Goal: Task Accomplishment & Management: Manage account settings

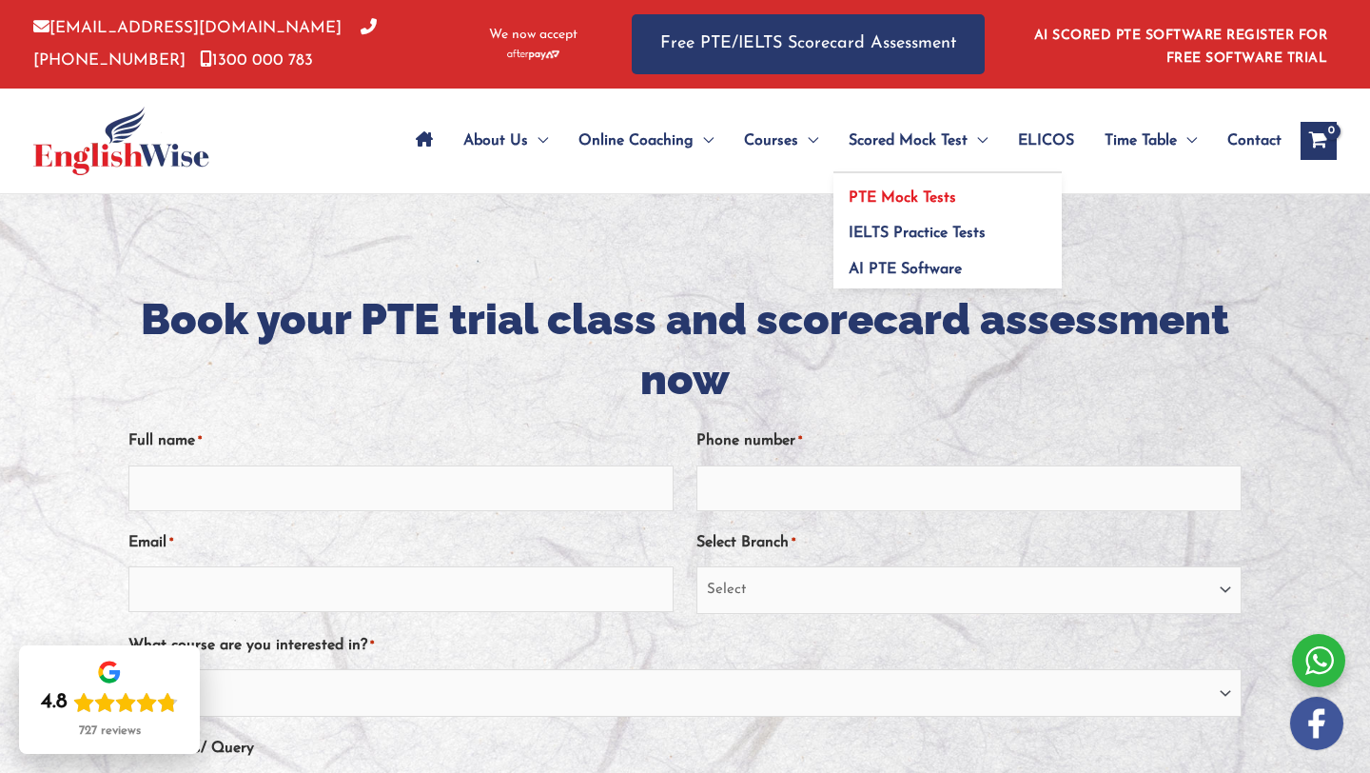
click at [904, 192] on span "PTE Mock Tests" at bounding box center [903, 197] width 108 height 15
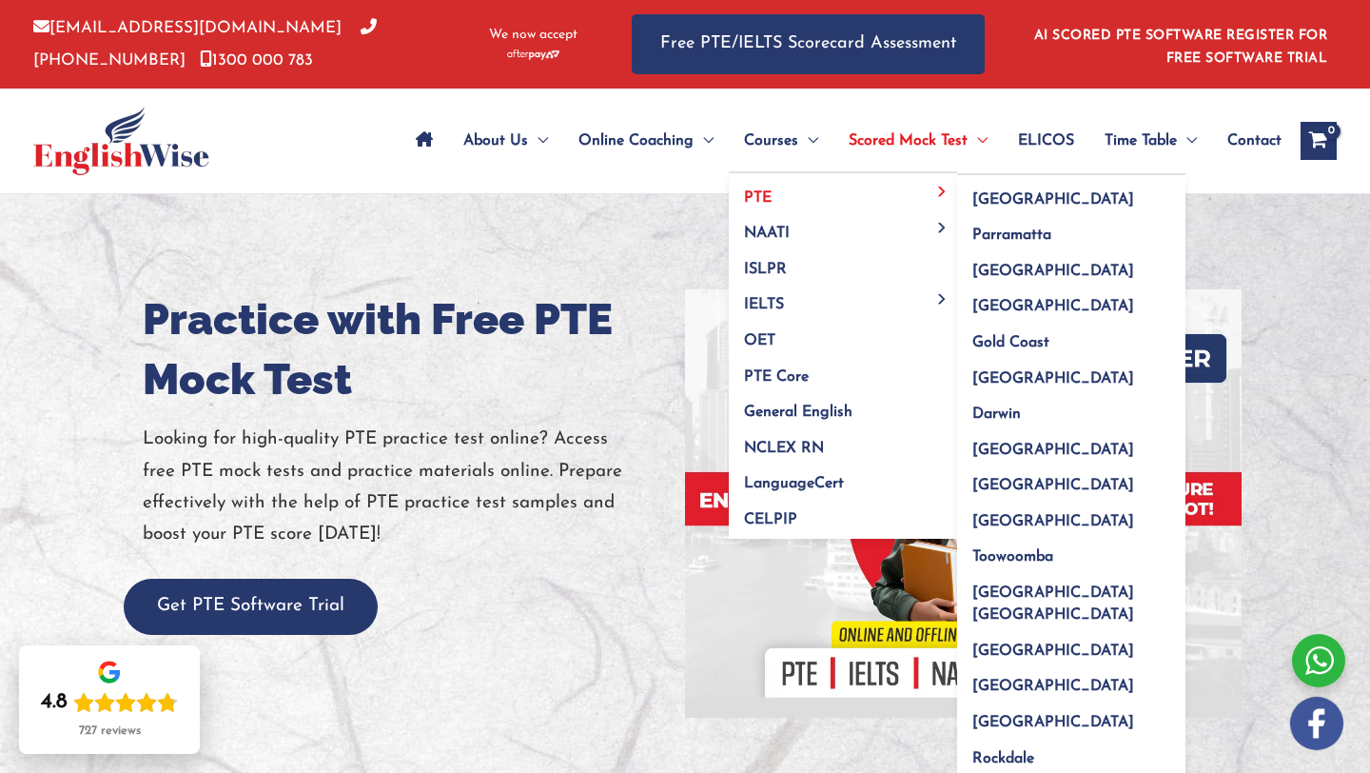
click at [777, 194] on link "PTE" at bounding box center [843, 191] width 228 height 36
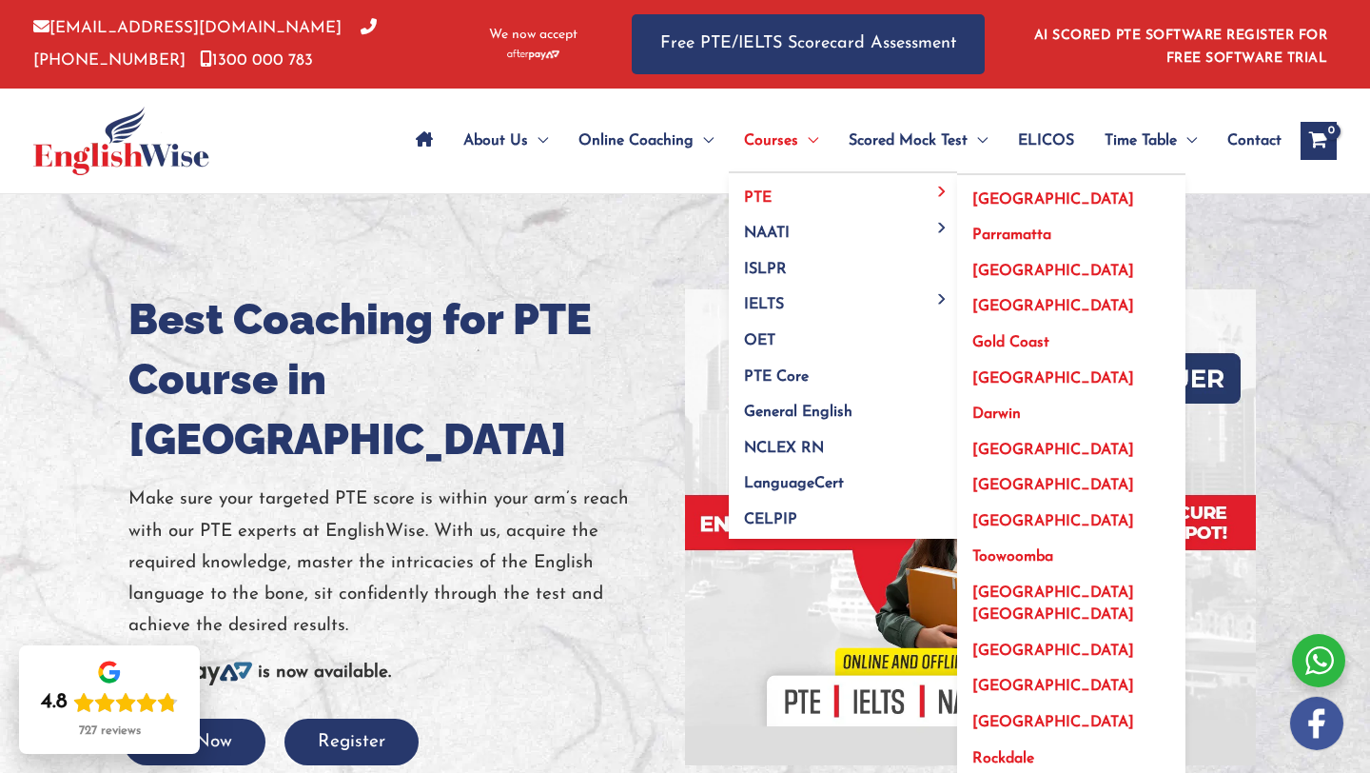
click at [1006, 379] on link "Perth" at bounding box center [1071, 372] width 228 height 36
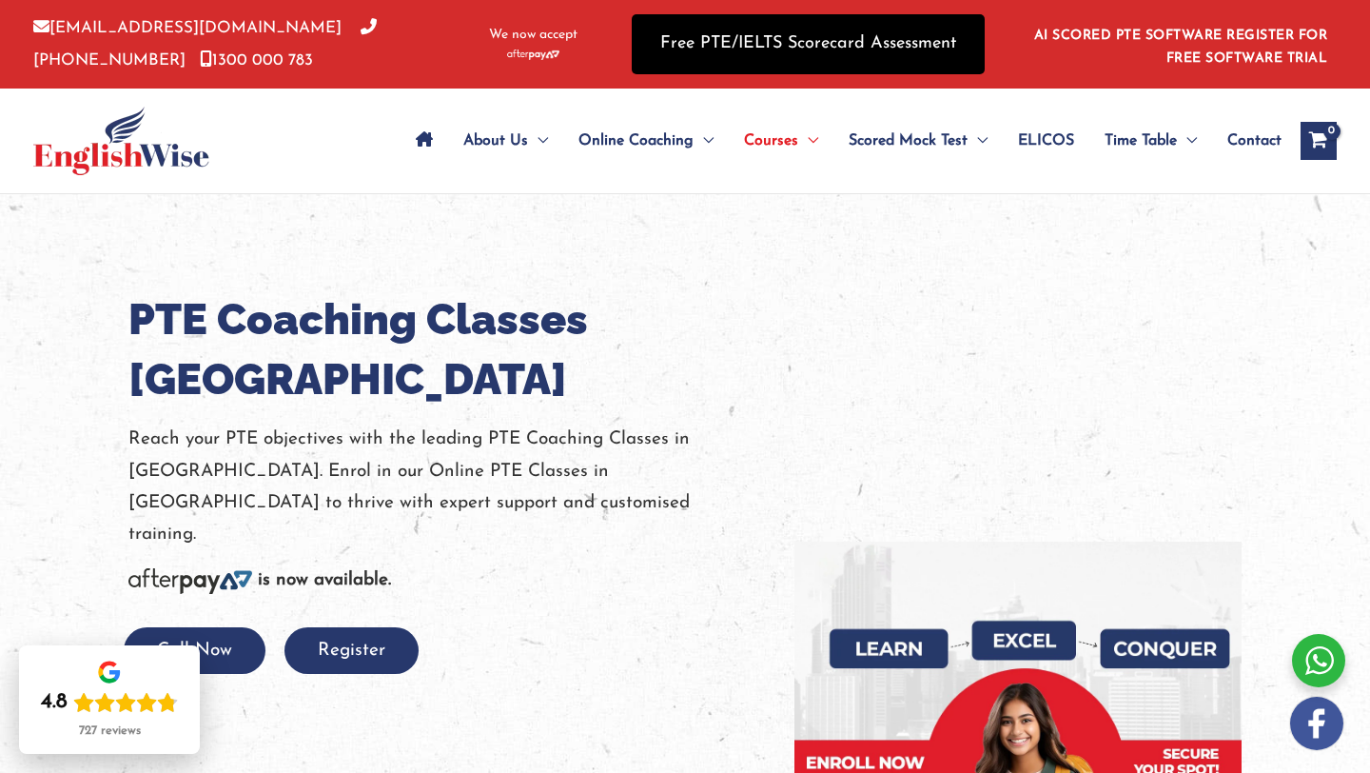
click at [885, 47] on link "Free PTE/IELTS Scorecard Assessment" at bounding box center [808, 44] width 353 height 60
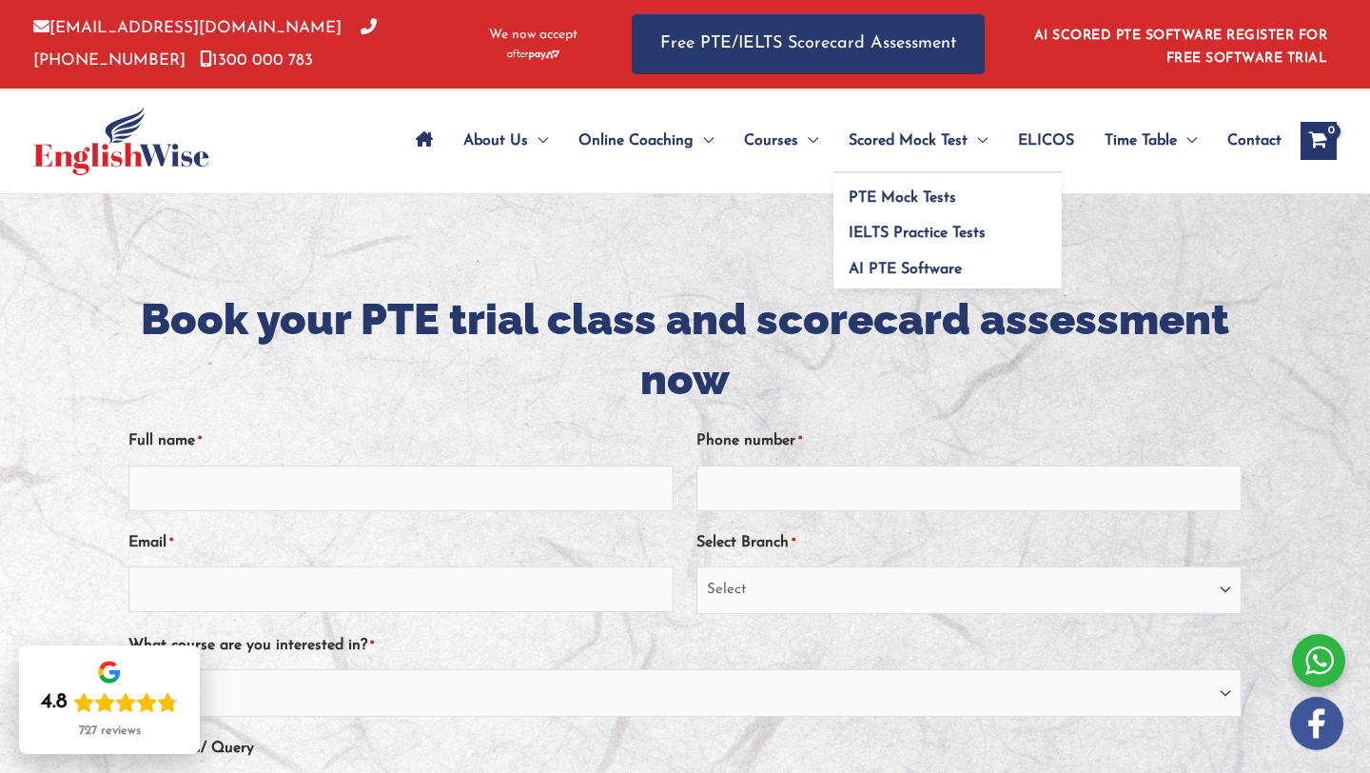
click at [890, 137] on span "Scored Mock Test" at bounding box center [908, 141] width 119 height 67
click at [977, 139] on span "Menu Toggle" at bounding box center [978, 141] width 20 height 67
click at [892, 193] on span "PTE Mock Tests" at bounding box center [903, 197] width 108 height 15
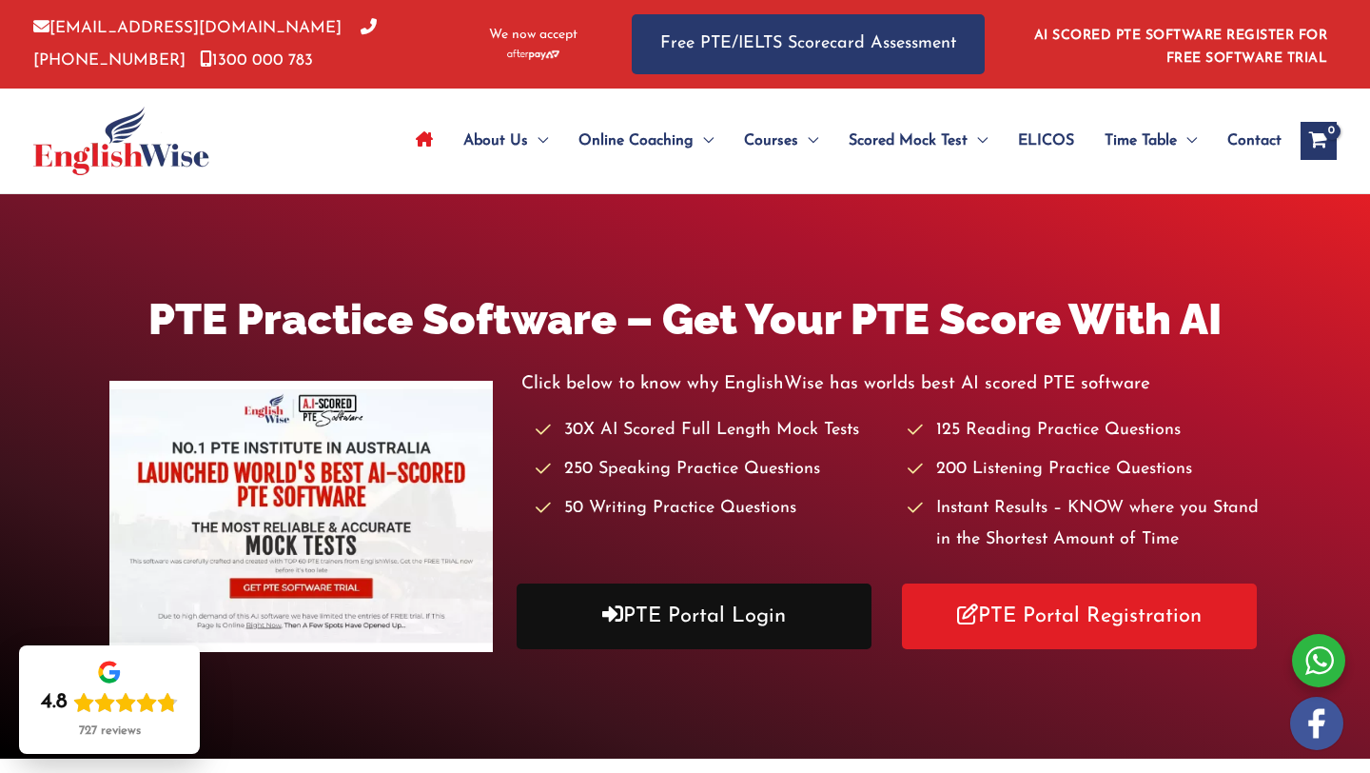
click at [655, 617] on link "PTE Portal Login" at bounding box center [694, 616] width 355 height 66
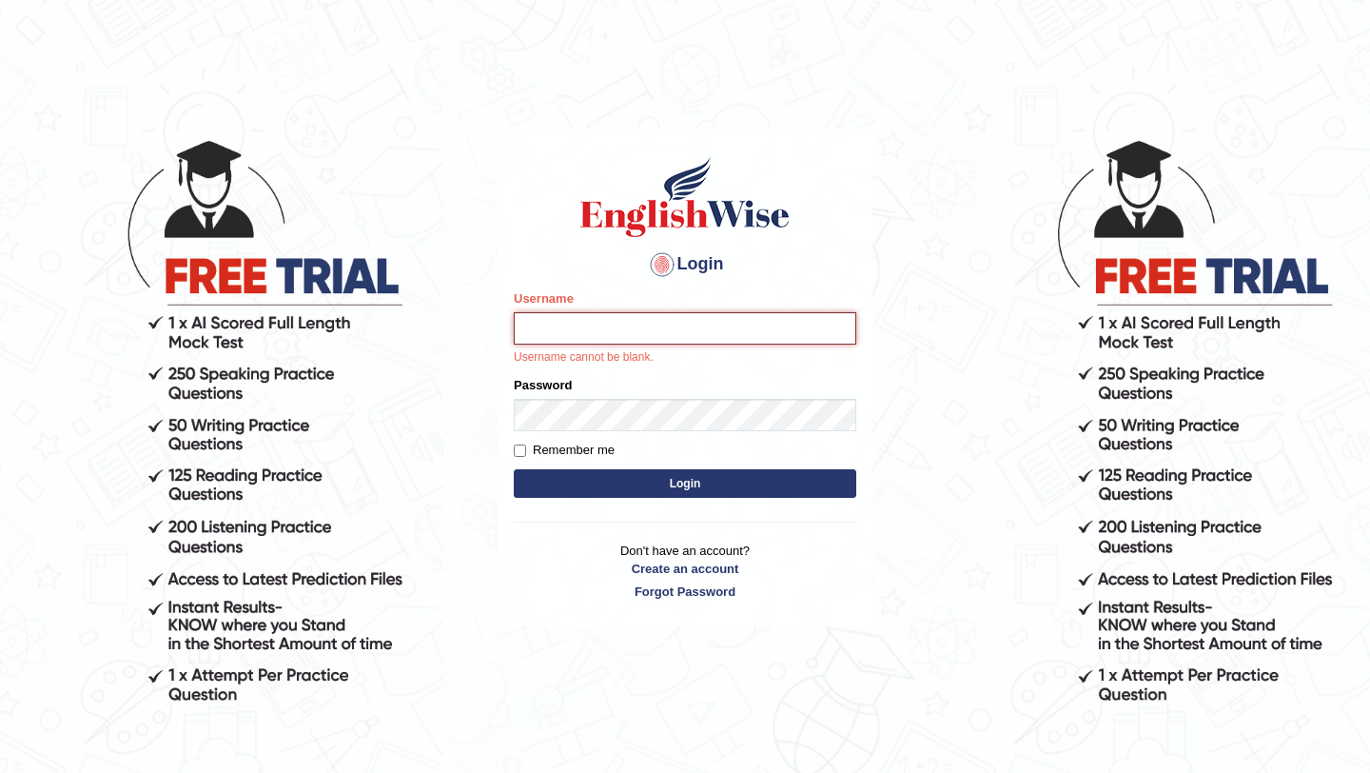
click at [799, 314] on input "Username" at bounding box center [685, 328] width 343 height 32
click at [677, 328] on input "Username" at bounding box center [685, 328] width 343 height 32
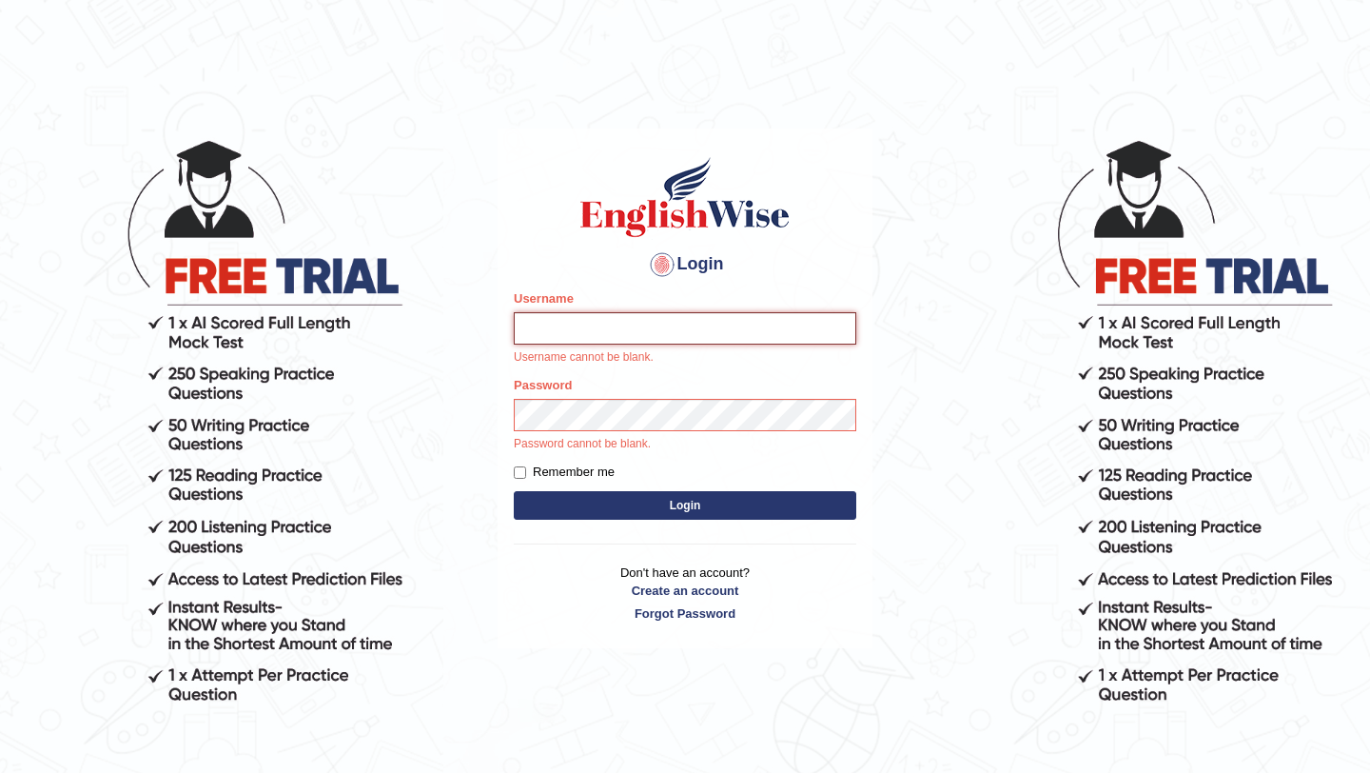
click at [677, 328] on input "Username" at bounding box center [685, 328] width 343 height 32
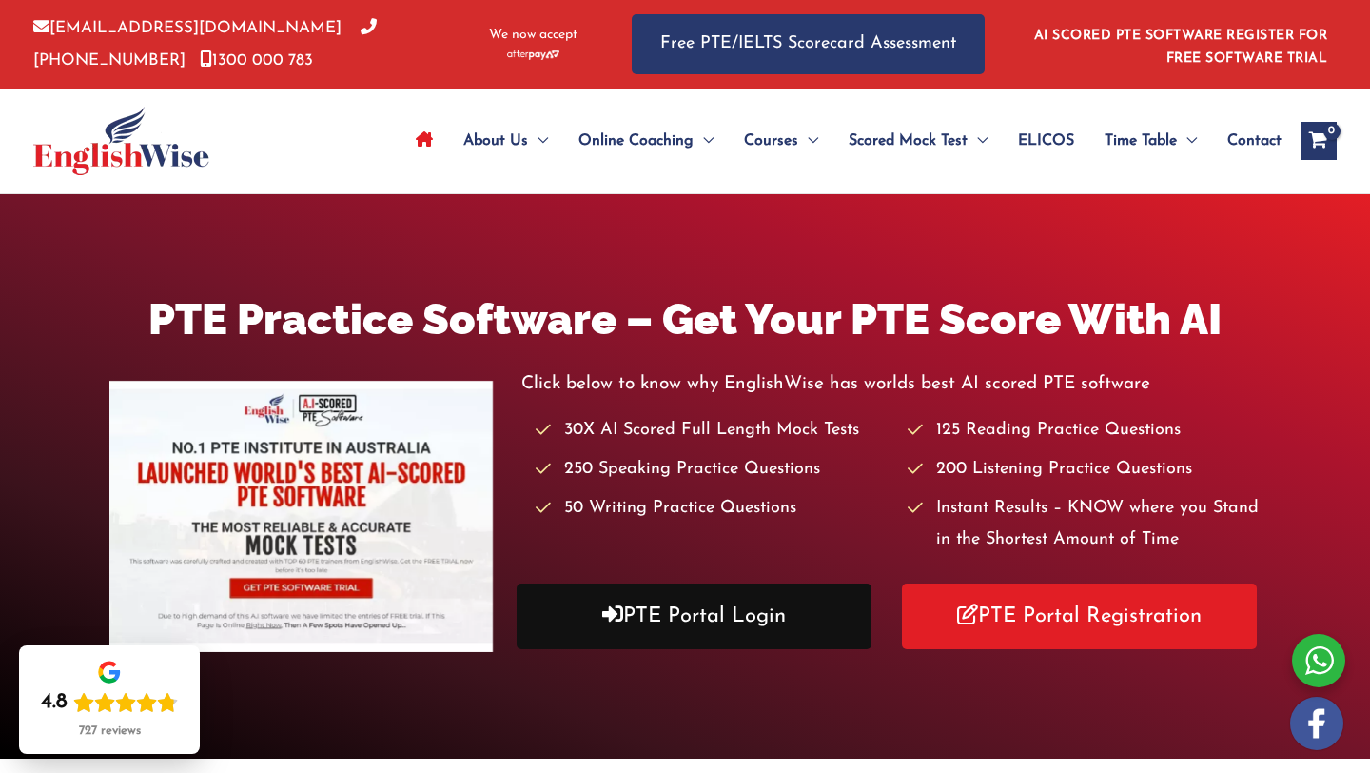
click at [668, 619] on link "PTE Portal Login" at bounding box center [694, 616] width 355 height 66
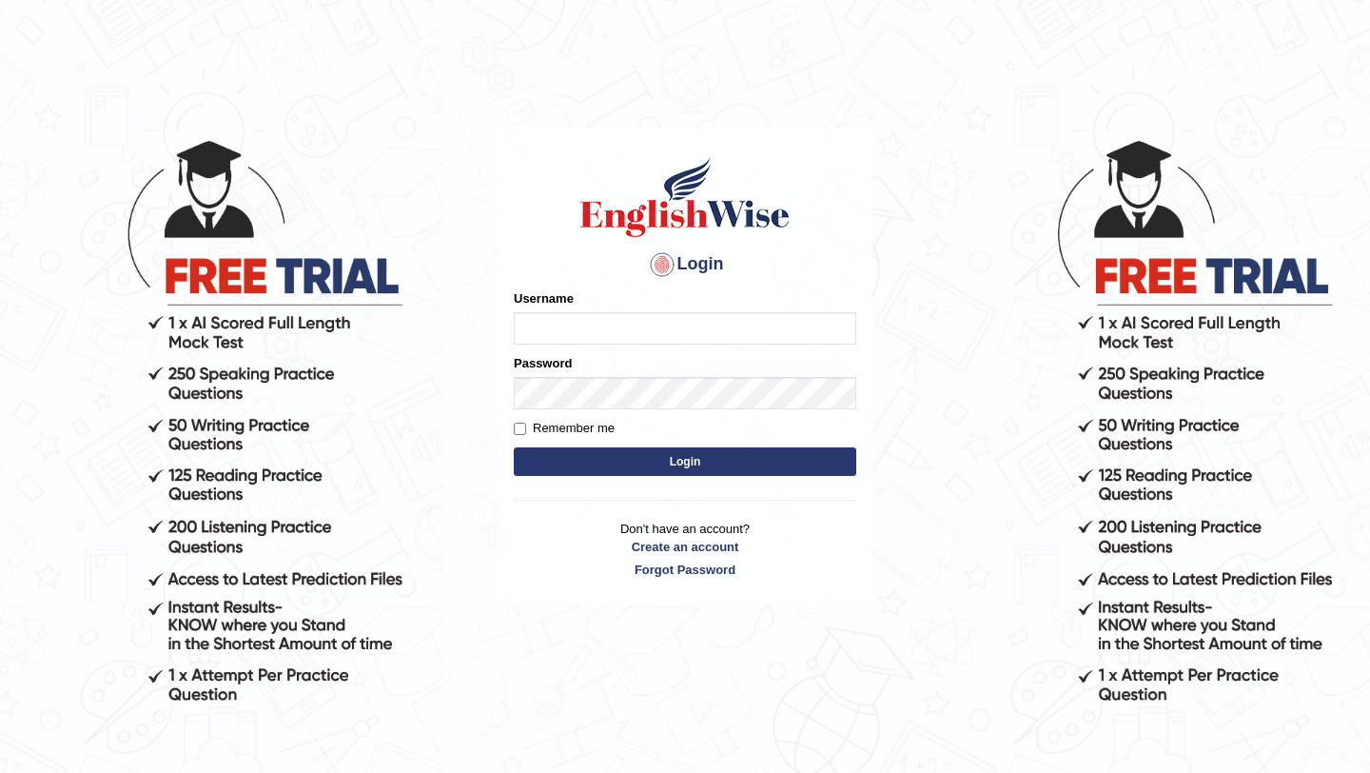
click at [698, 457] on button "Login" at bounding box center [685, 461] width 343 height 29
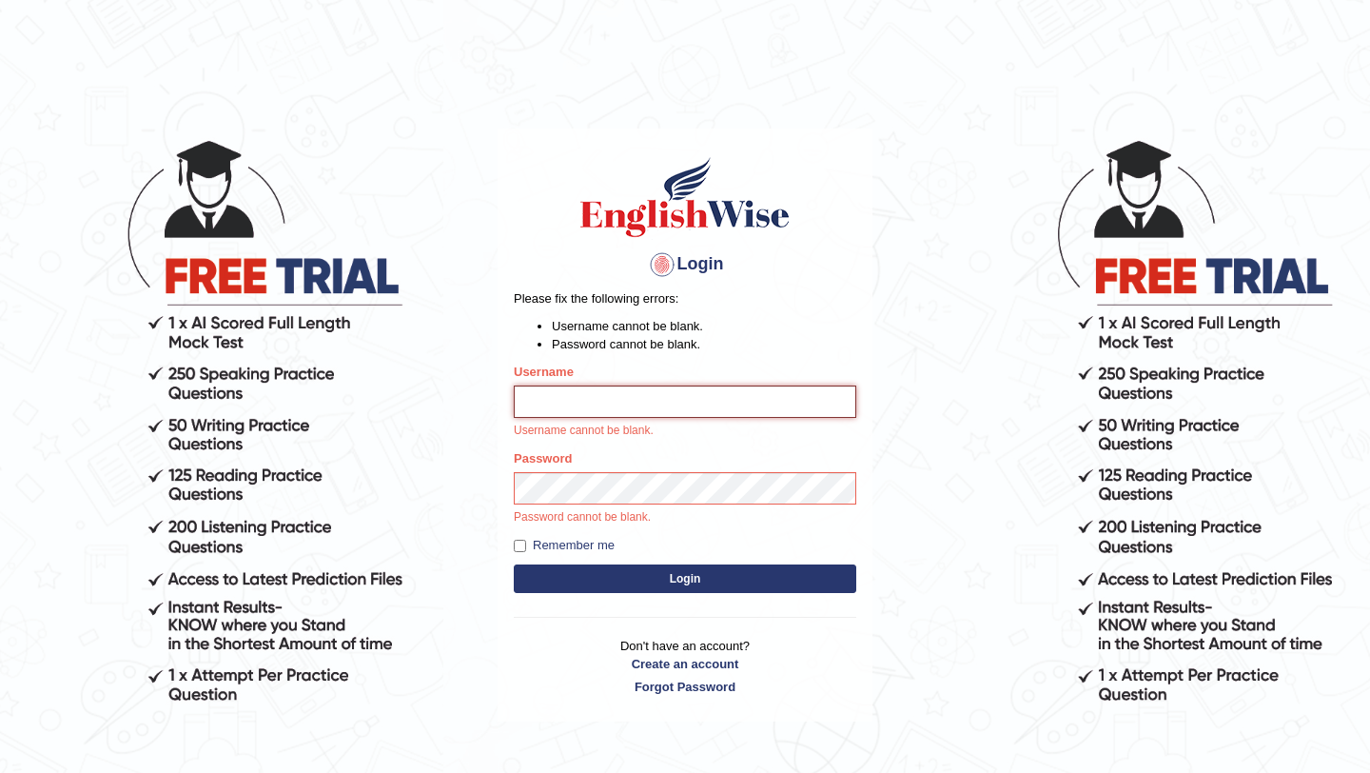
click at [677, 404] on input "Username" at bounding box center [685, 401] width 343 height 32
click at [592, 401] on input "Username" at bounding box center [685, 401] width 343 height 32
click at [571, 401] on input "Username" at bounding box center [685, 401] width 343 height 32
type input "lhamos"
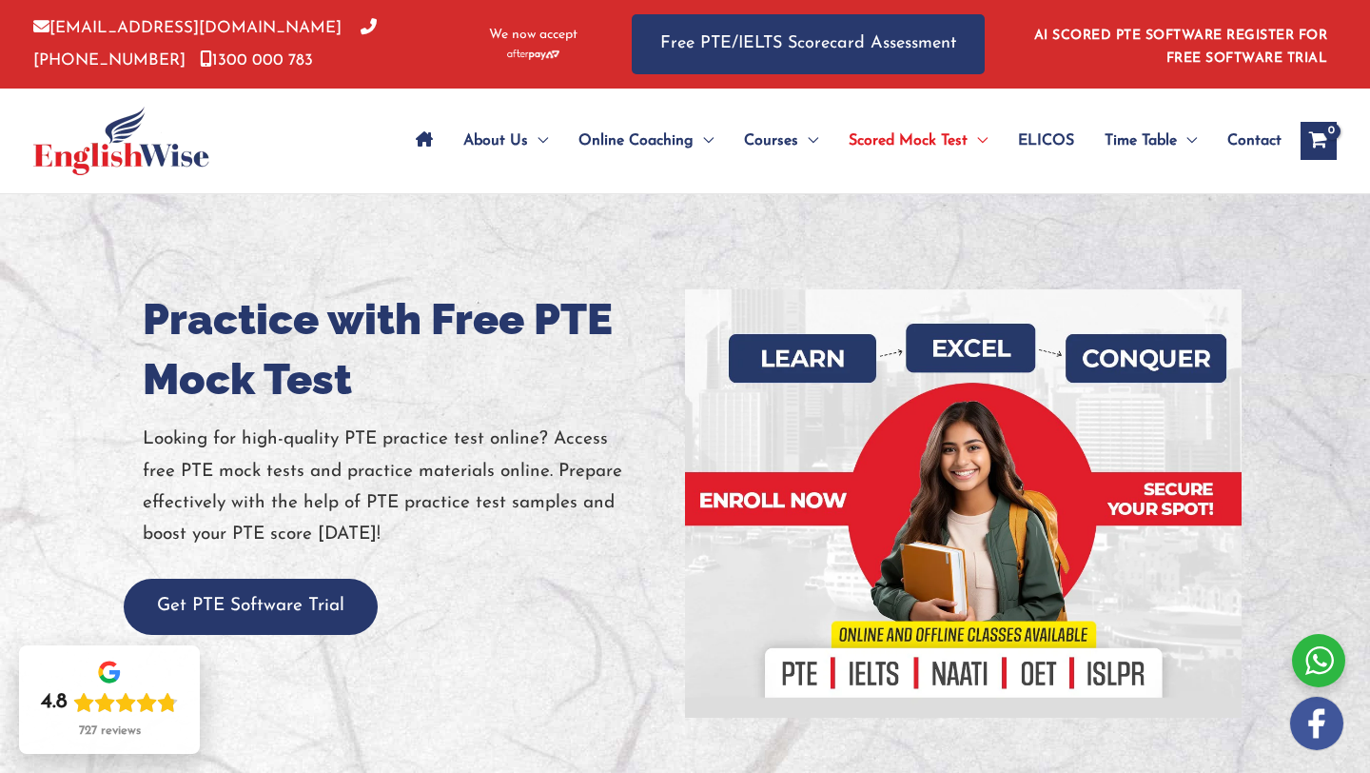
click at [710, 209] on div at bounding box center [685, 503] width 1370 height 619
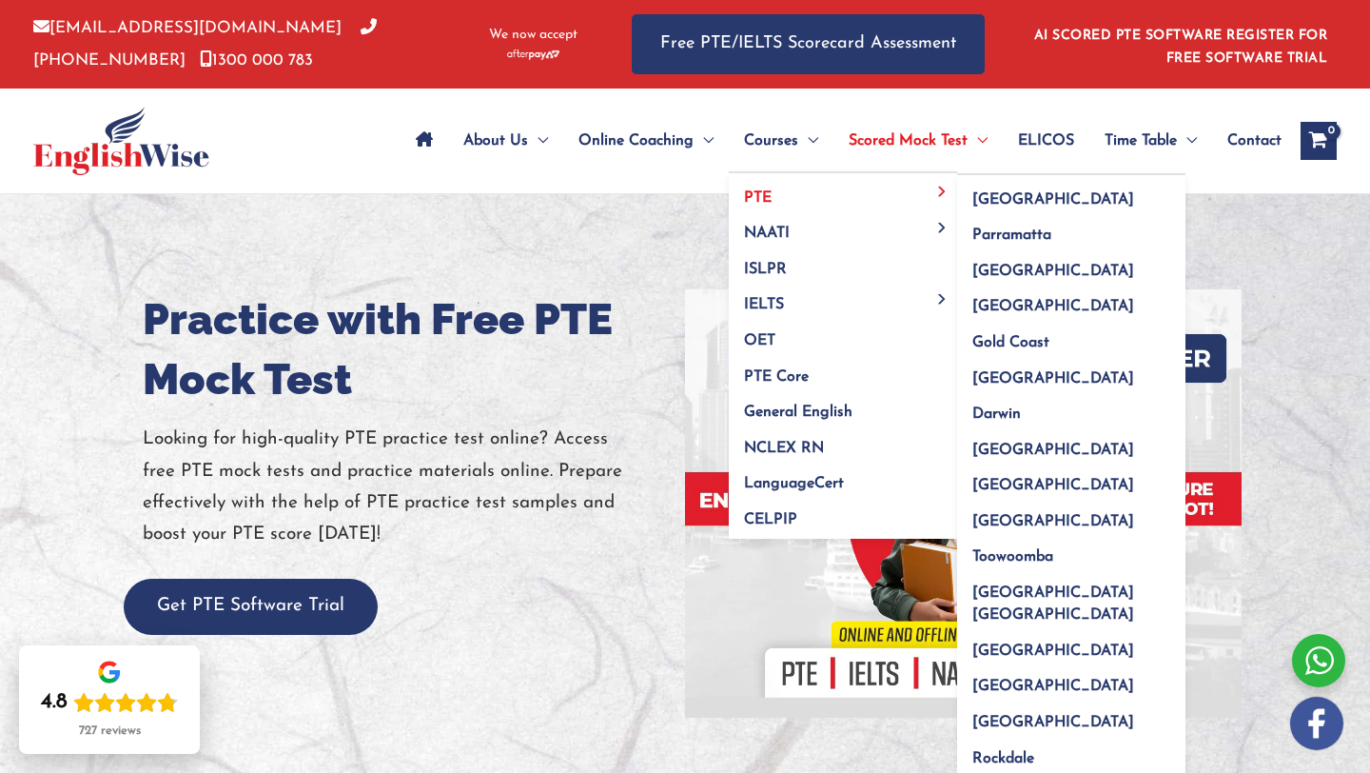
click at [763, 201] on span "PTE" at bounding box center [758, 197] width 28 height 15
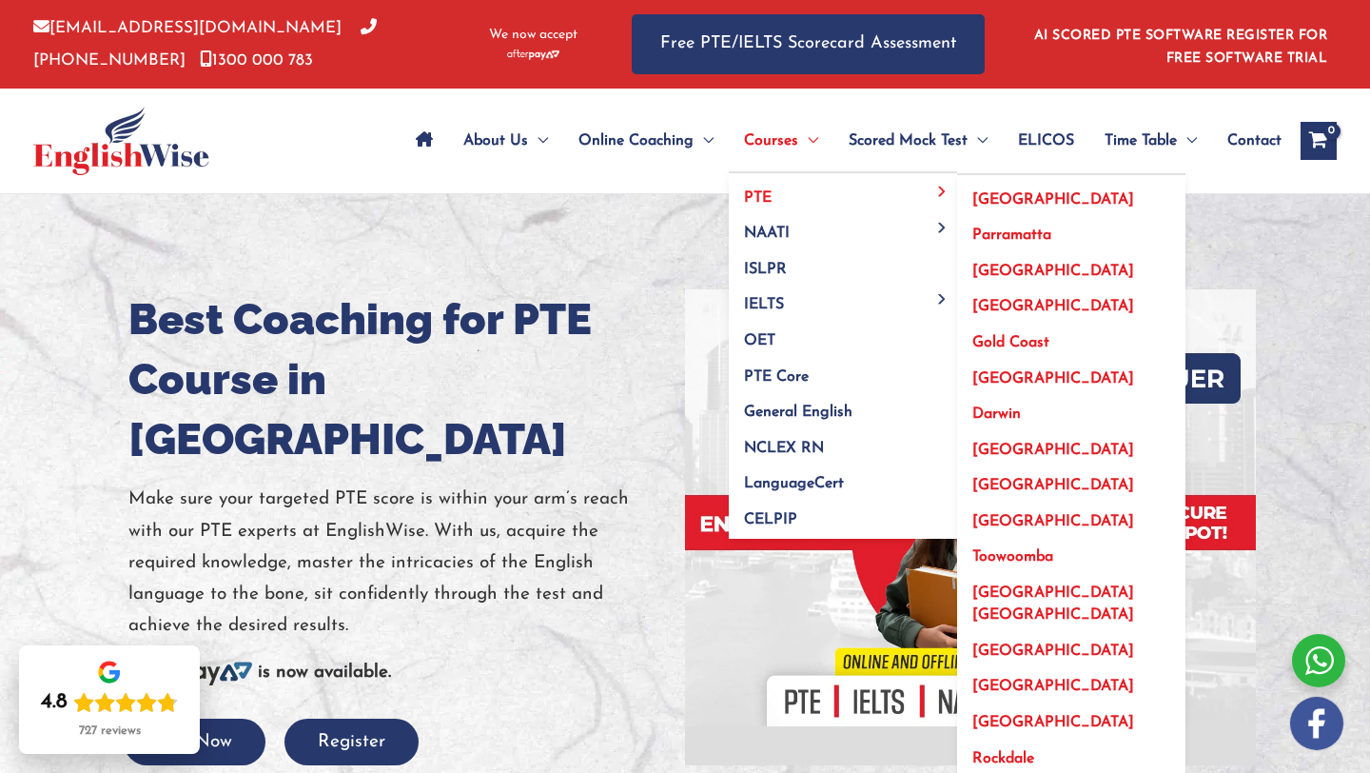
click at [748, 196] on span "PTE" at bounding box center [758, 197] width 28 height 15
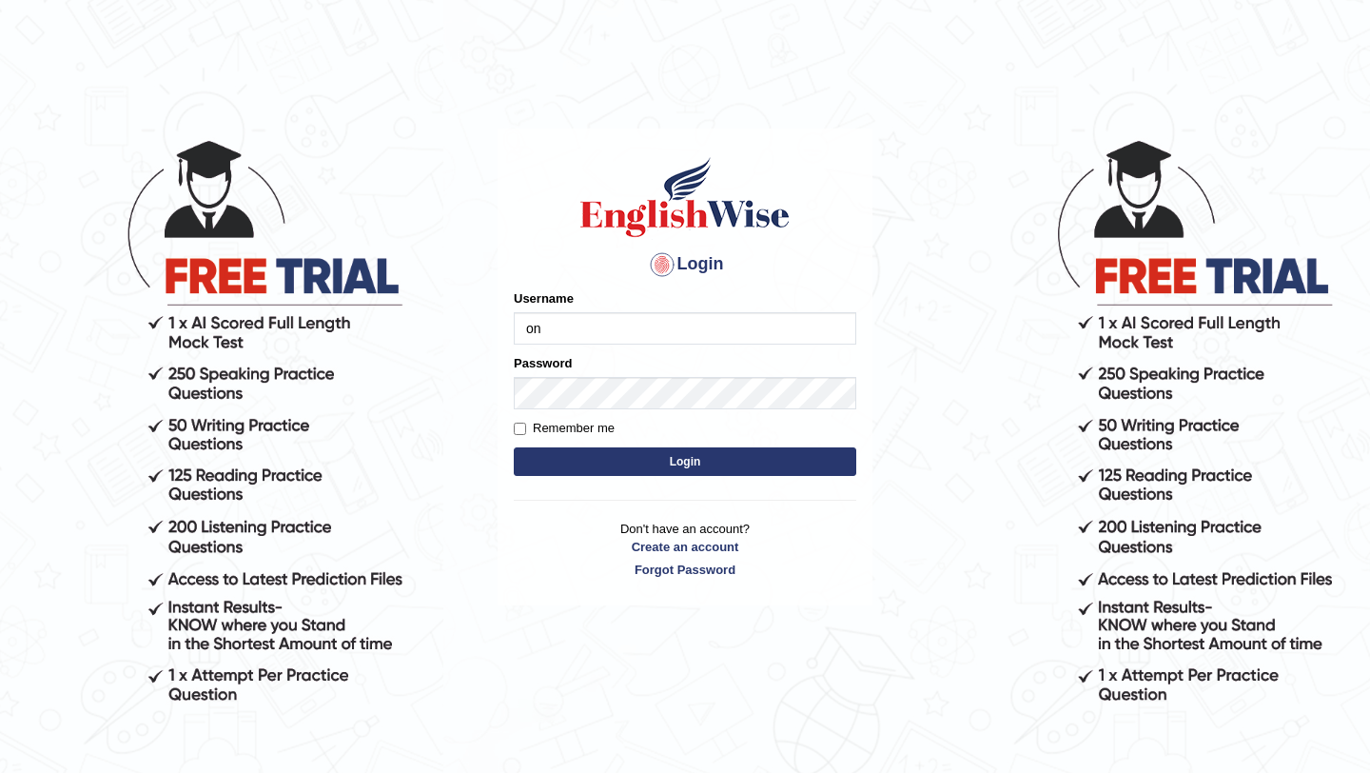
type input "o"
type input "lhamosonamn725@gmail.com"
click at [677, 462] on button "Login" at bounding box center [685, 461] width 343 height 29
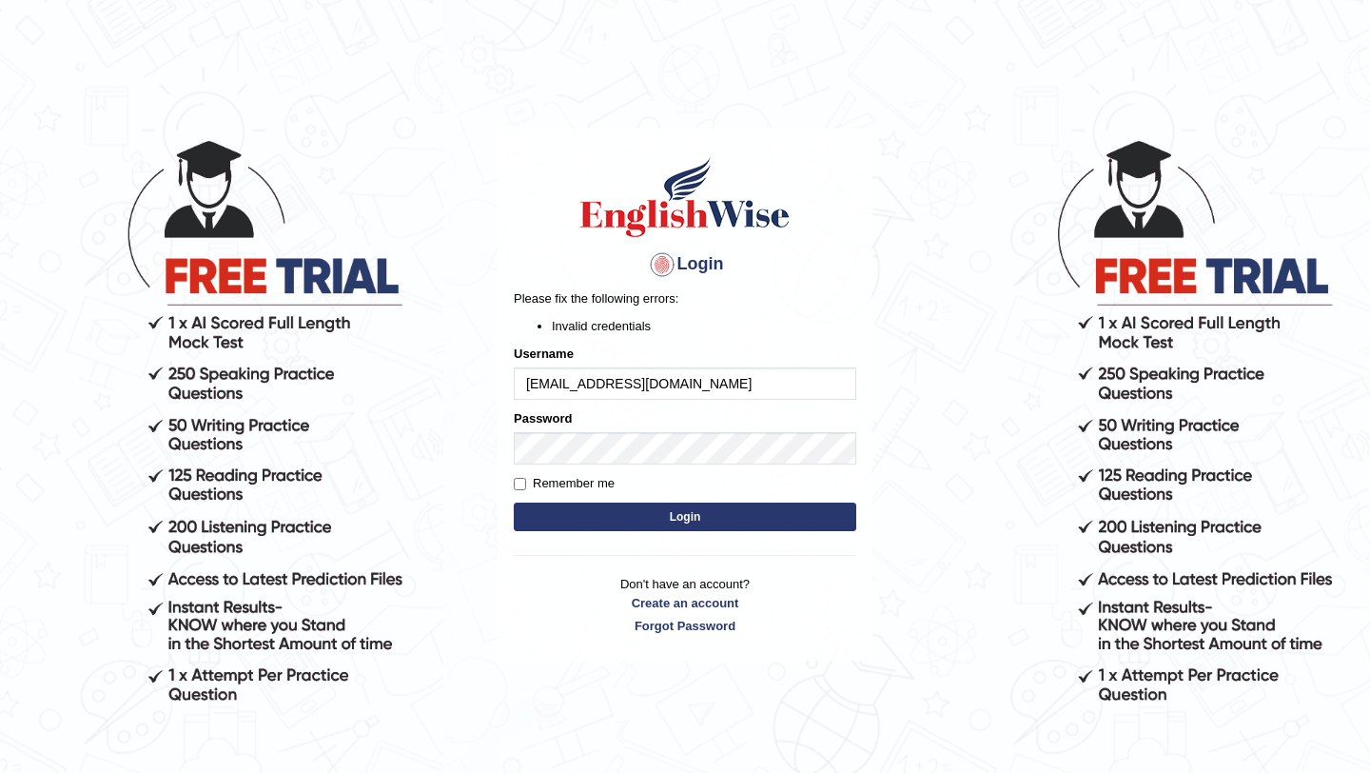
click at [612, 387] on input "[EMAIL_ADDRESS][DOMAIN_NAME]" at bounding box center [685, 383] width 343 height 32
type input "lhamosonam725@gmail.com"
click at [589, 523] on button "Login" at bounding box center [685, 516] width 343 height 29
click at [622, 518] on button "Login" at bounding box center [685, 516] width 343 height 29
click at [668, 520] on button "Login" at bounding box center [685, 516] width 343 height 29
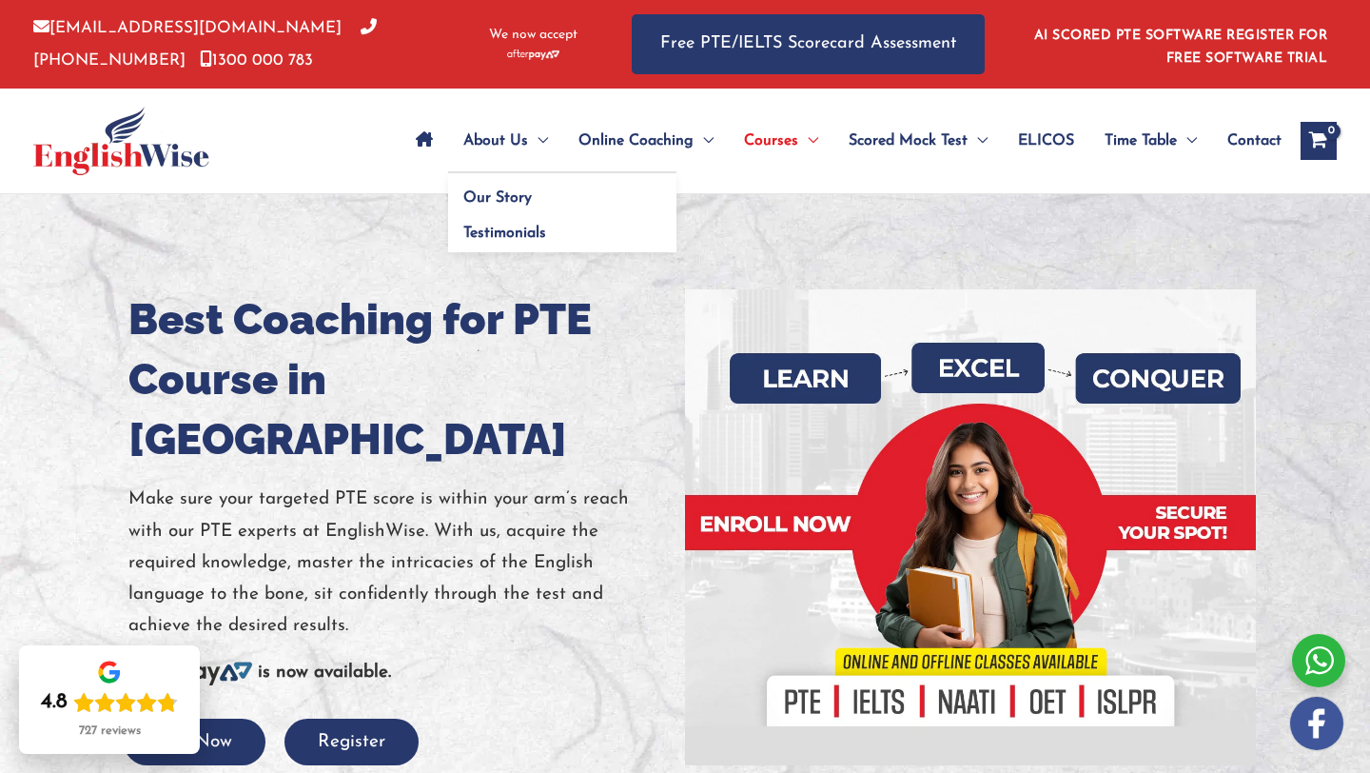
click at [528, 136] on span "Menu Toggle" at bounding box center [538, 141] width 20 height 67
